Goal: Find specific page/section: Find specific page/section

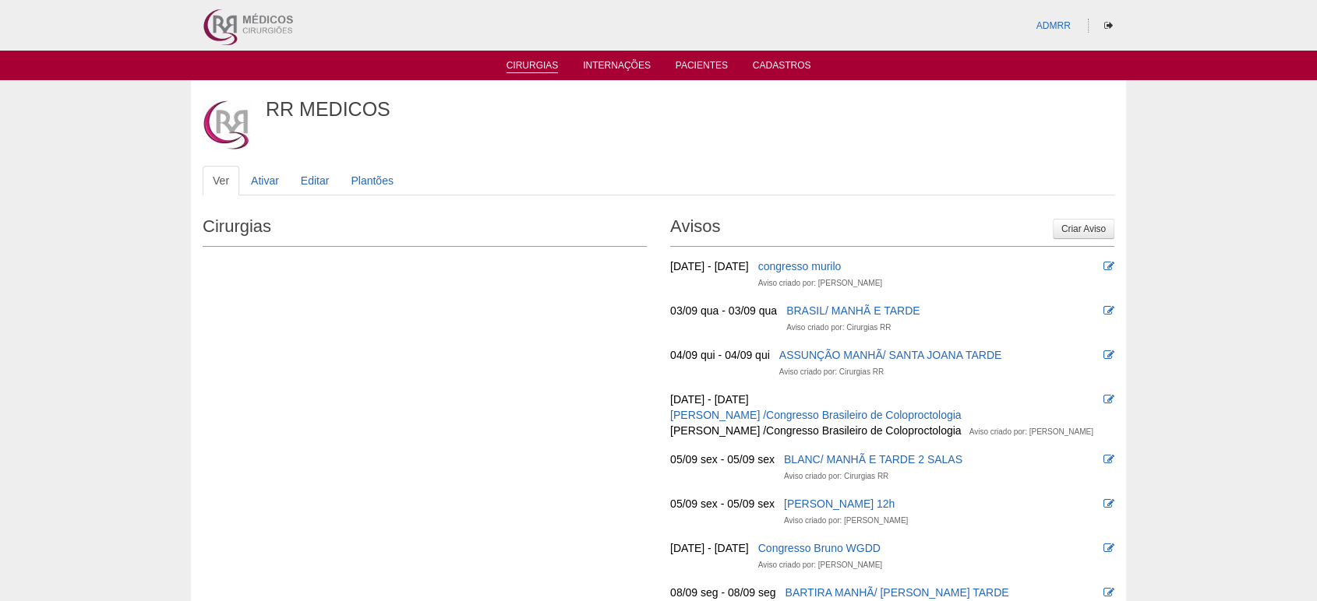
click at [545, 67] on link "Cirurgias" at bounding box center [532, 66] width 52 height 13
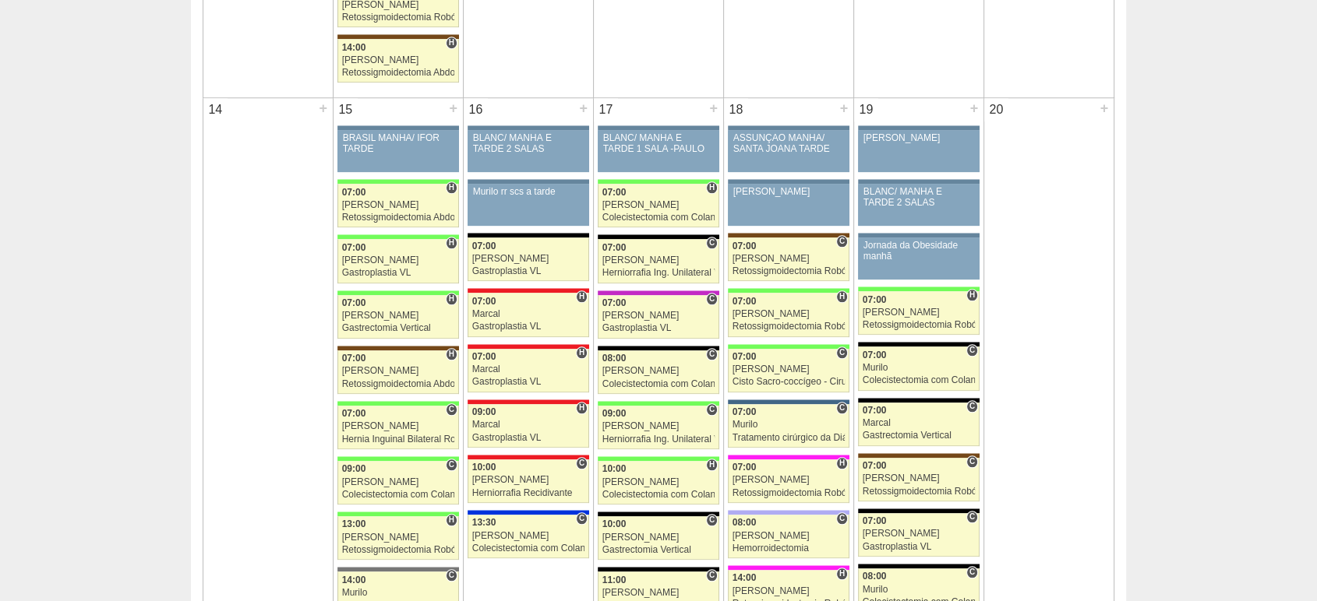
scroll to position [1558, 0]
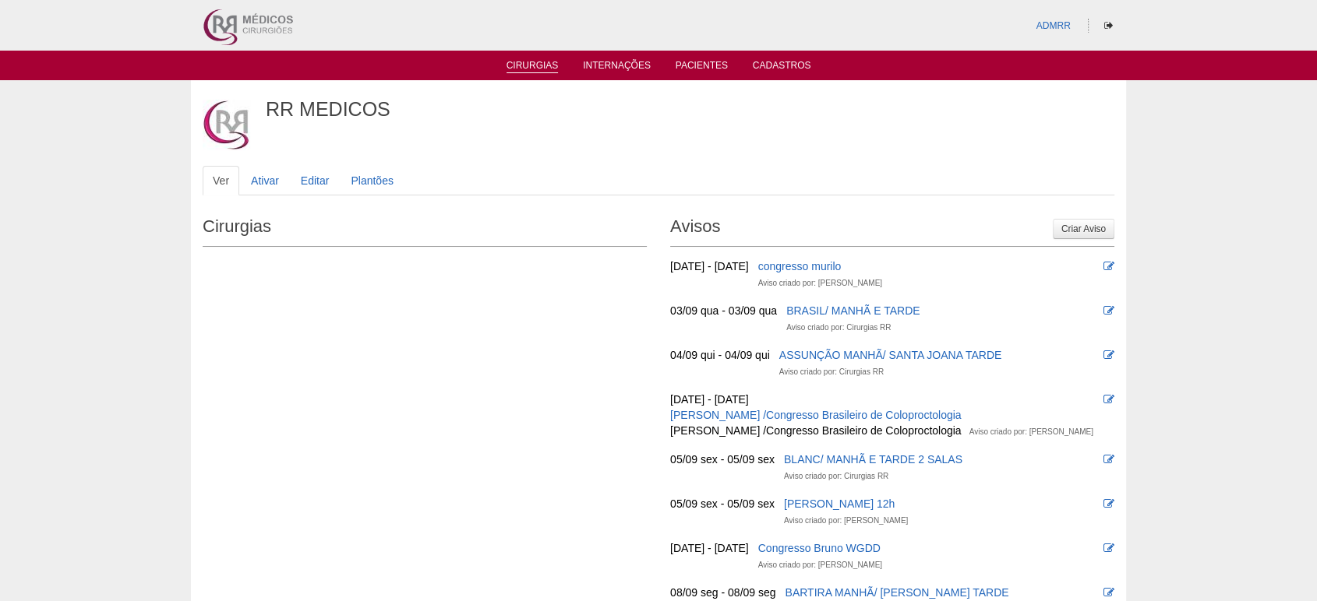
click at [542, 68] on link "Cirurgias" at bounding box center [532, 66] width 52 height 13
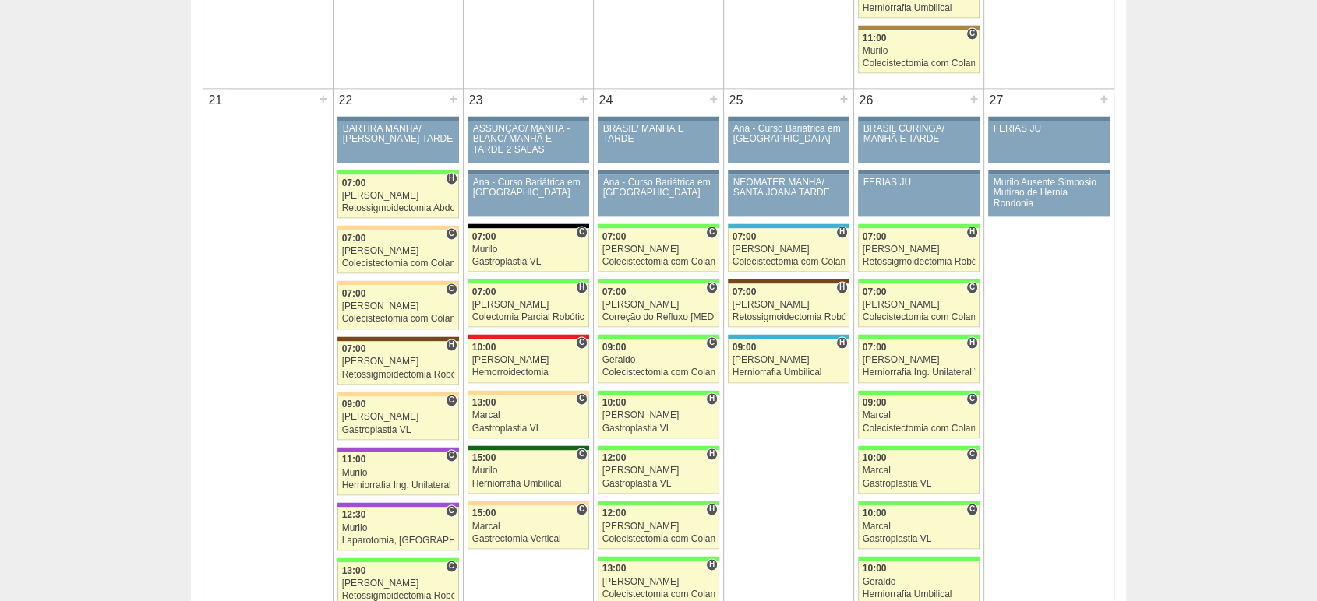
scroll to position [2424, 0]
